Goal: Check status: Check status

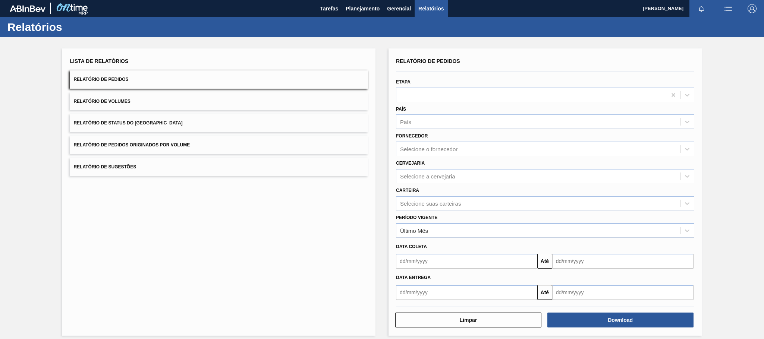
click at [422, 295] on input "text" at bounding box center [466, 292] width 141 height 15
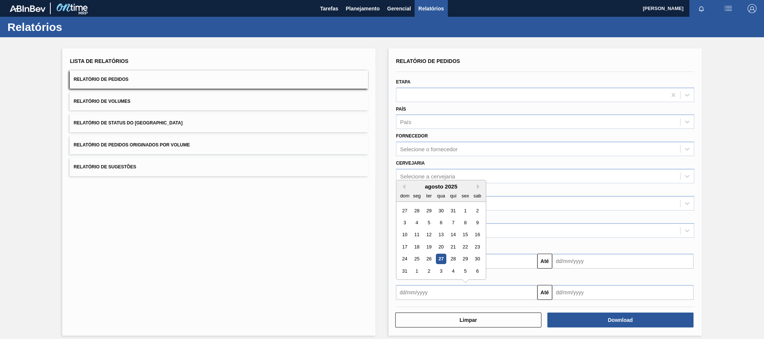
click at [437, 255] on div "27" at bounding box center [441, 259] width 10 height 10
type input "27/08/2025"
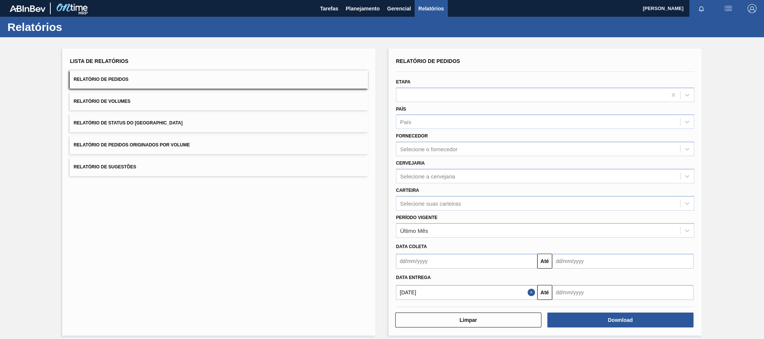
click at [562, 294] on input "text" at bounding box center [622, 292] width 141 height 15
click at [633, 187] on button "Next Month" at bounding box center [635, 186] width 5 height 5
click at [593, 222] on div "10" at bounding box center [597, 223] width 10 height 10
type input "10/09/2025"
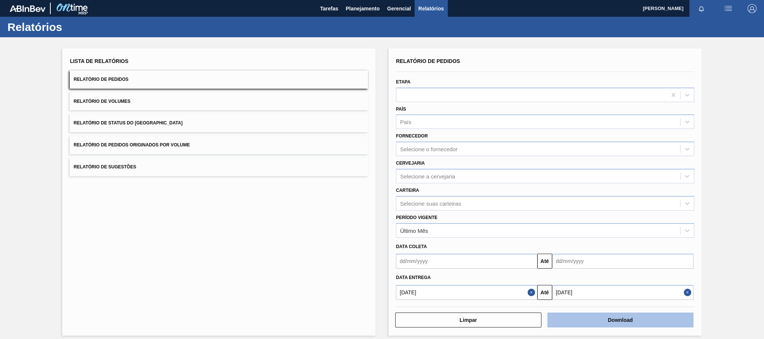
click at [612, 320] on button "Download" at bounding box center [620, 320] width 146 height 15
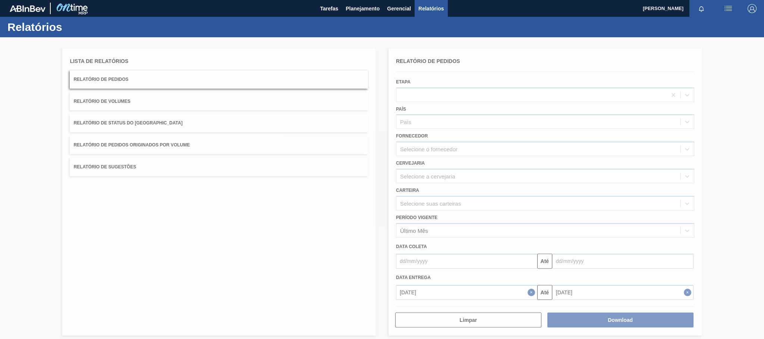
click at [490, 177] on div at bounding box center [382, 188] width 764 height 302
click at [448, 134] on div at bounding box center [382, 188] width 764 height 302
click at [499, 164] on div at bounding box center [382, 188] width 764 height 302
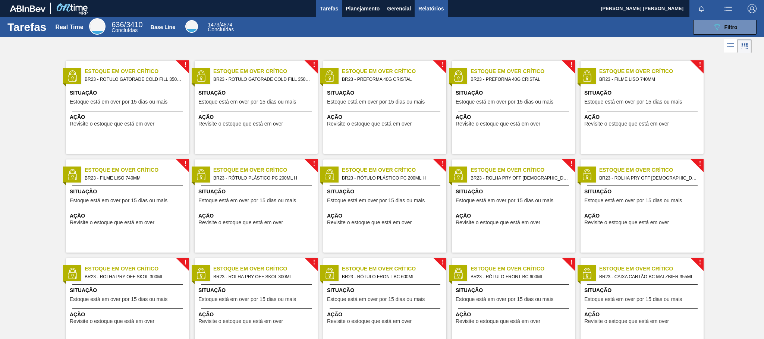
click at [438, 10] on span "Relatórios" at bounding box center [430, 8] width 25 height 9
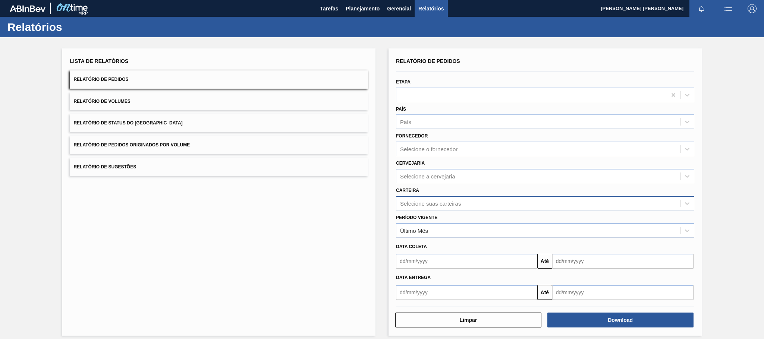
click at [435, 205] on div "Selecione suas carteiras" at bounding box center [430, 203] width 61 height 6
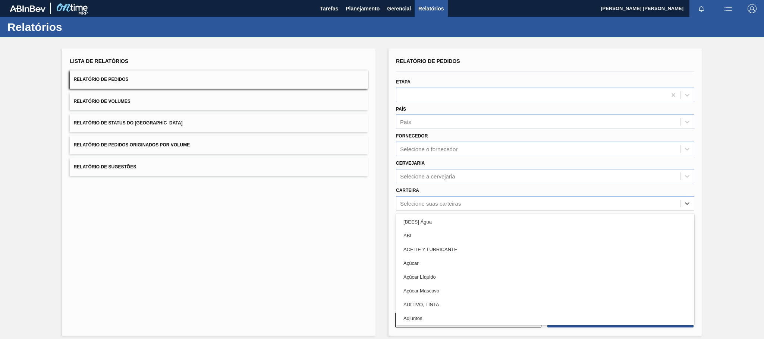
click at [438, 162] on div "Cervejaria Selecione a cervejaria" at bounding box center [545, 170] width 298 height 25
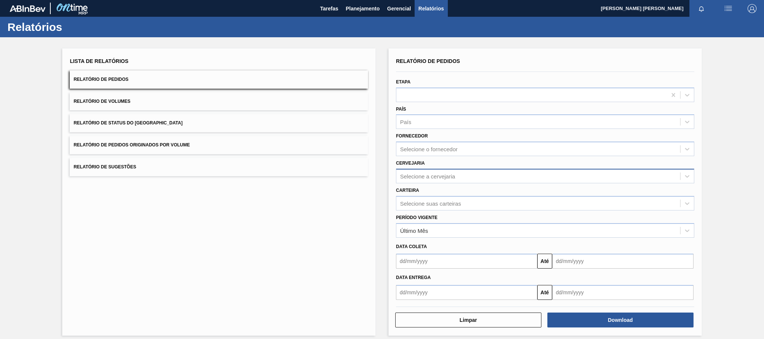
click at [442, 171] on div "Selecione a cervejaria" at bounding box center [538, 176] width 284 height 11
type input "jag"
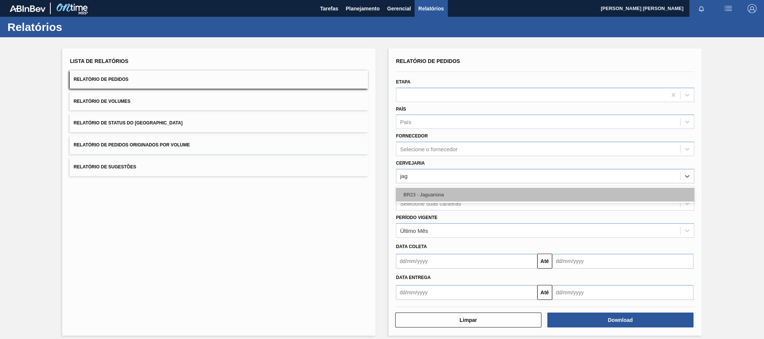
click at [441, 188] on div "BR23 - Jaguariúna" at bounding box center [545, 195] width 298 height 14
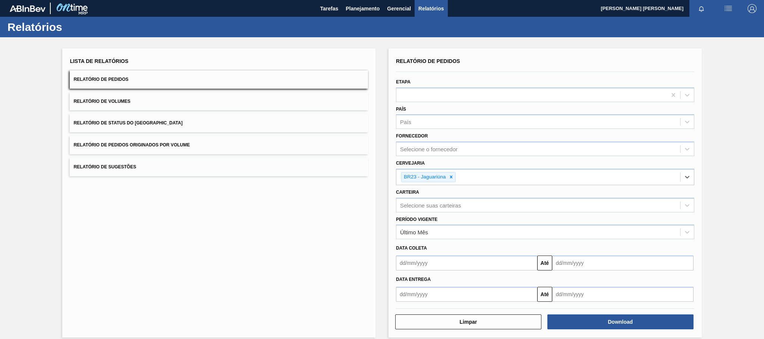
click at [441, 296] on input "text" at bounding box center [466, 294] width 141 height 15
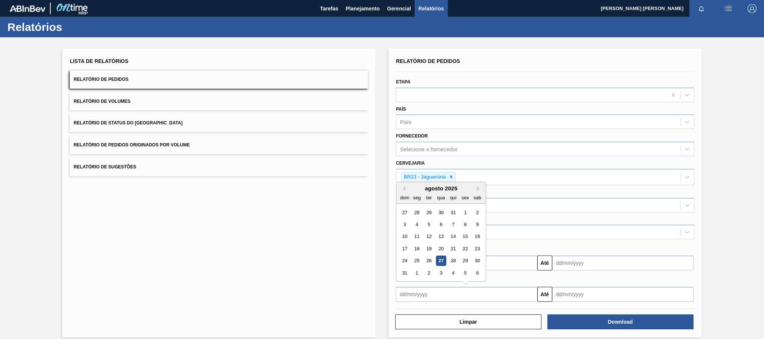
click at [437, 262] on div "27" at bounding box center [441, 261] width 10 height 10
type input "27/08/2025"
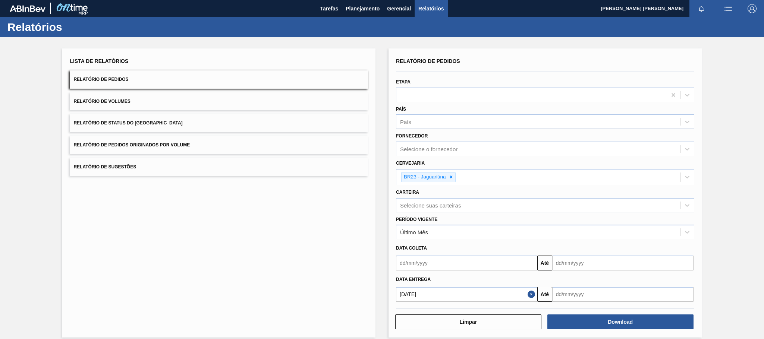
click at [562, 291] on input "text" at bounding box center [622, 294] width 141 height 15
click at [635, 187] on button "Next Month" at bounding box center [635, 188] width 5 height 5
click at [598, 225] on div "10" at bounding box center [597, 225] width 10 height 10
type input "10/09/2025"
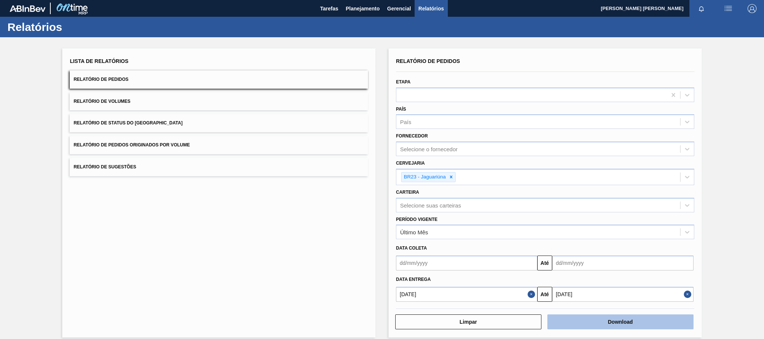
click at [654, 326] on button "Download" at bounding box center [620, 322] width 146 height 15
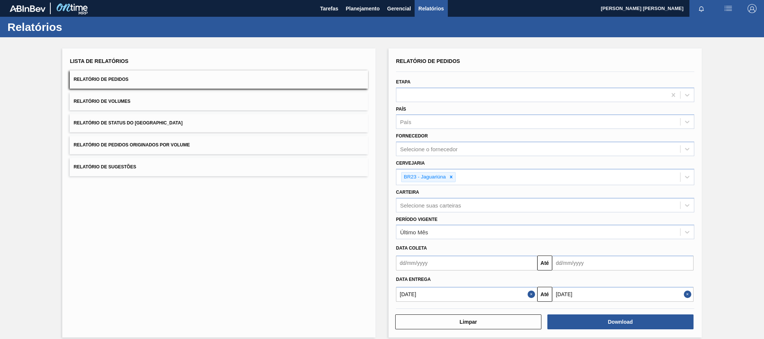
click at [359, 18] on div "Relatórios" at bounding box center [382, 27] width 764 height 21
click at [350, 8] on span "Planejamento" at bounding box center [363, 8] width 34 height 9
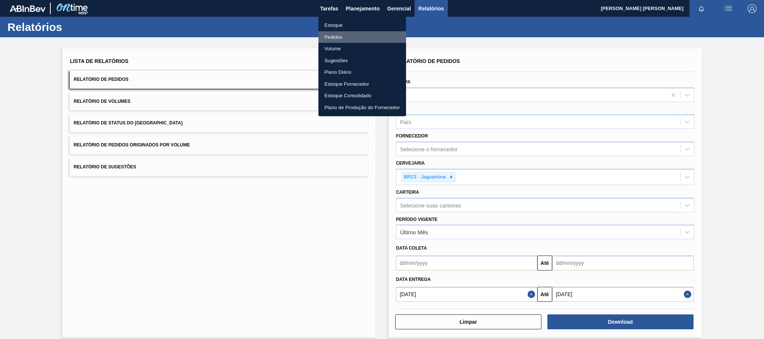
click at [347, 38] on li "Pedidos" at bounding box center [362, 37] width 88 height 12
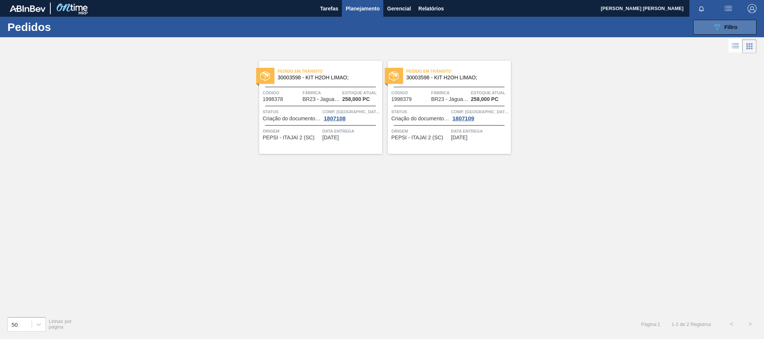
click at [715, 26] on icon at bounding box center [717, 27] width 6 height 6
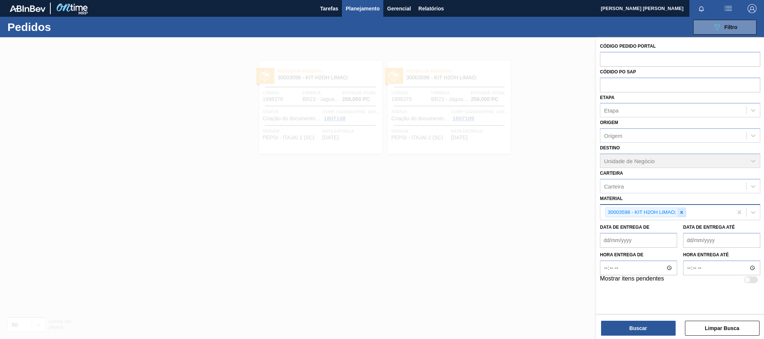
click at [682, 214] on icon at bounding box center [681, 212] width 5 height 5
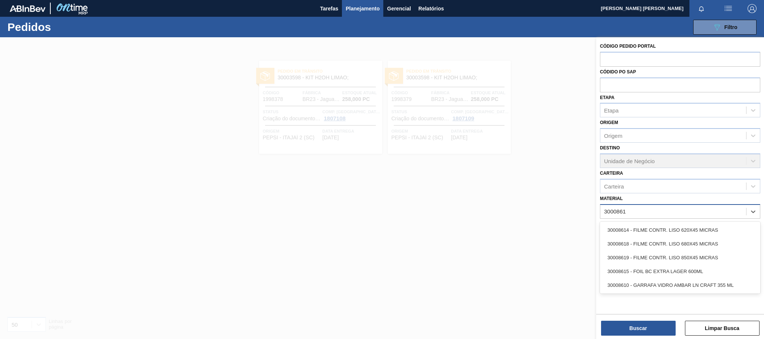
type input "30008614"
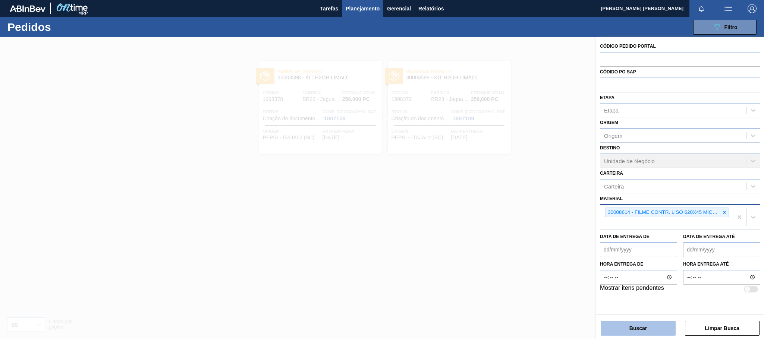
click at [632, 324] on button "Buscar" at bounding box center [638, 328] width 75 height 15
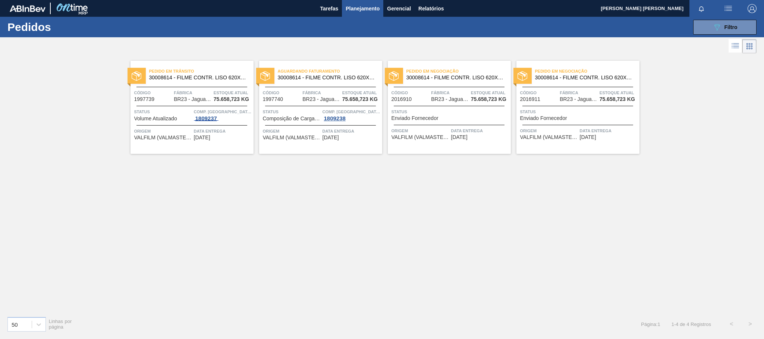
click at [215, 120] on span "1809237" at bounding box center [206, 119] width 25 height 6
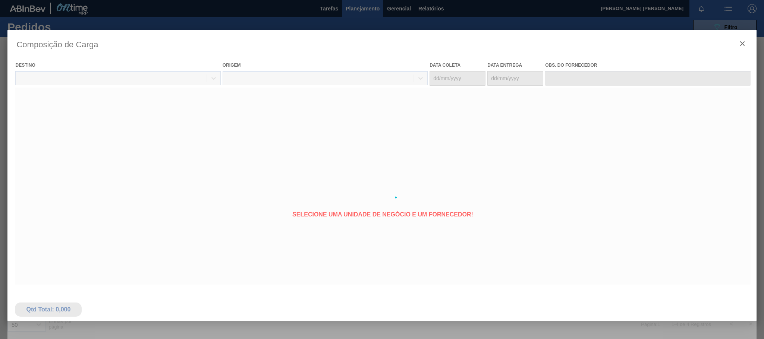
type coleta "03/09/2025"
type entrega "03/10/2025"
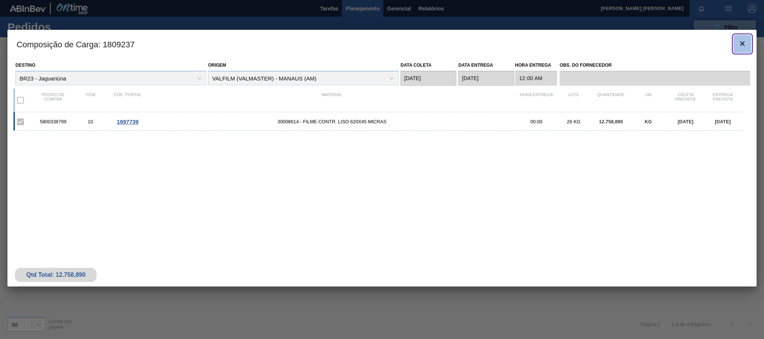
click at [744, 45] on icon "botão de ícone" at bounding box center [742, 43] width 9 height 9
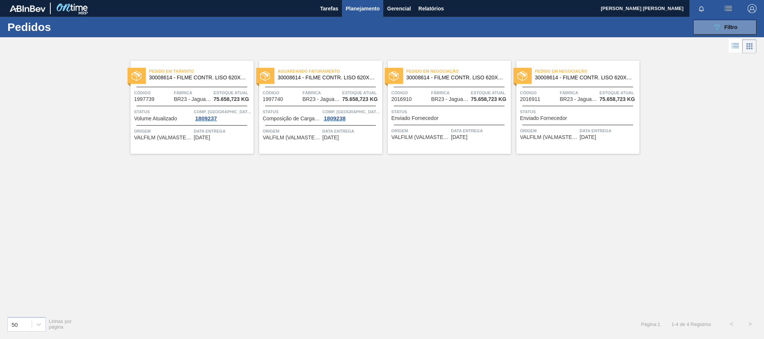
click at [227, 70] on span "Pedido em Trânsito" at bounding box center [201, 70] width 104 height 7
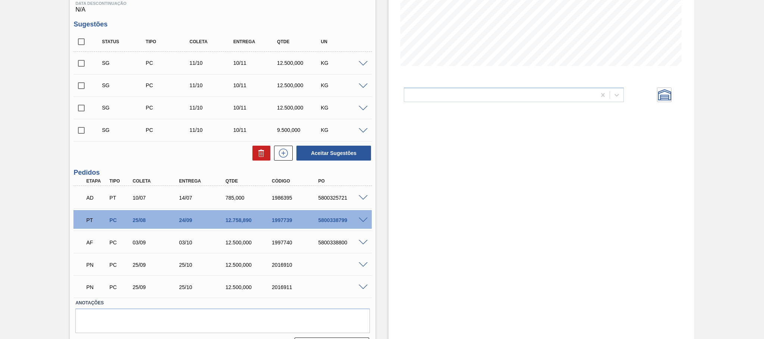
scroll to position [151, 0]
